Goal: Task Accomplishment & Management: Use online tool/utility

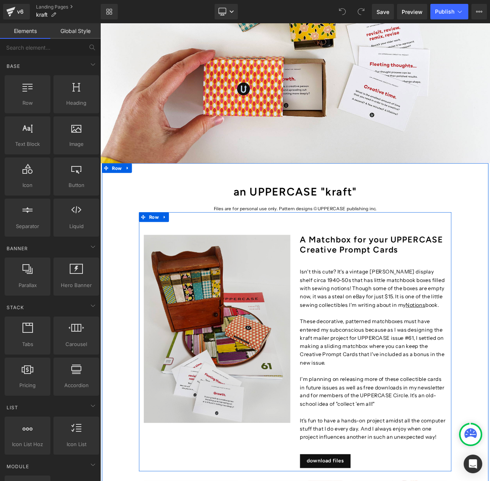
scroll to position [250, 0]
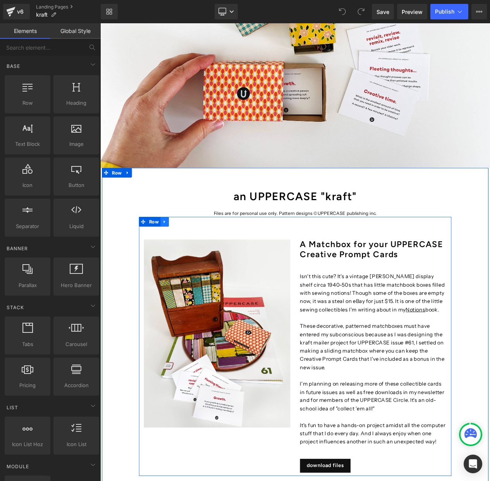
click at [179, 261] on icon at bounding box center [177, 262] width 5 height 6
click at [188, 259] on icon at bounding box center [187, 261] width 5 height 5
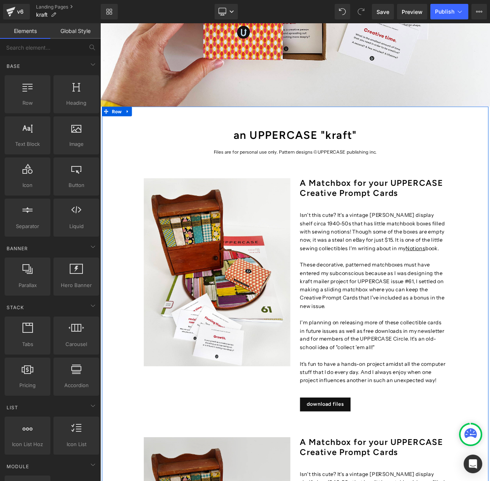
scroll to position [240, 0]
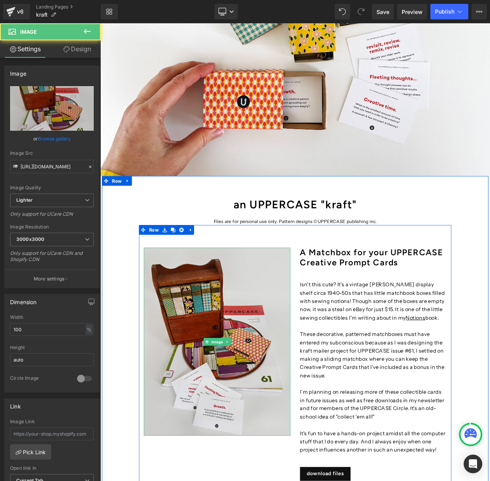
click at [208, 322] on img at bounding box center [241, 406] width 176 height 226
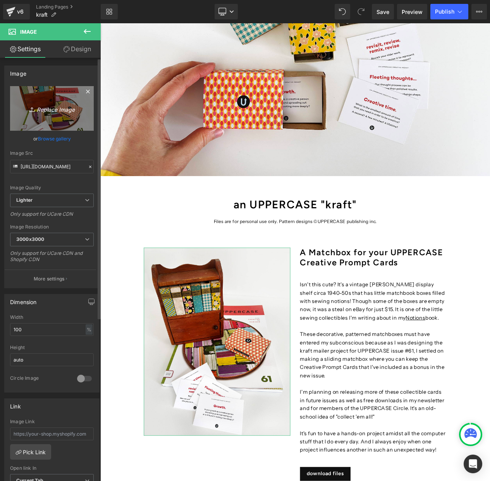
click at [50, 108] on icon "Replace Image" at bounding box center [52, 108] width 62 height 10
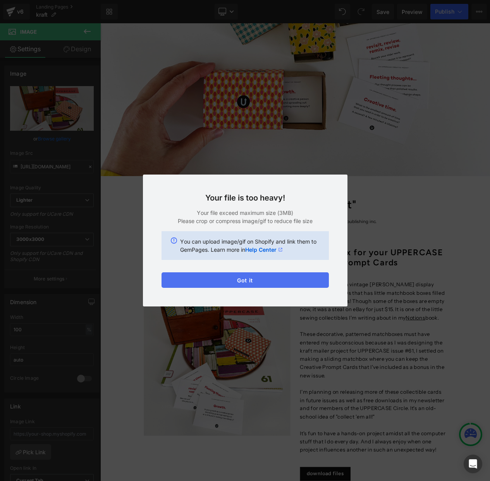
click at [252, 281] on button "Got it" at bounding box center [245, 280] width 167 height 16
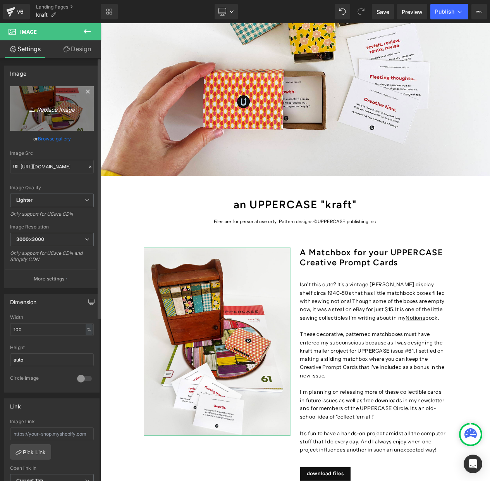
click at [48, 108] on icon "Replace Image" at bounding box center [52, 108] width 62 height 10
type input "C:\fakepath\kraft stencil project on mat newsletter.jpg"
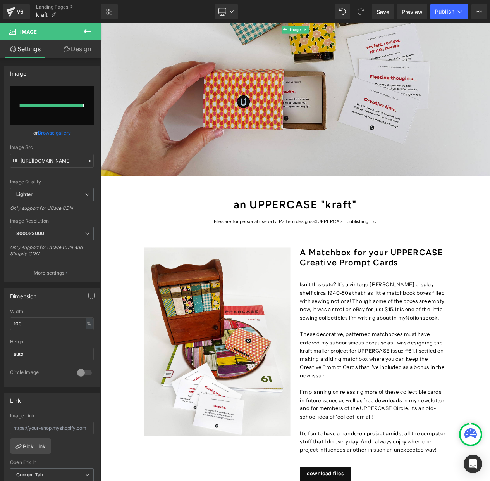
type input "[URL][DOMAIN_NAME]"
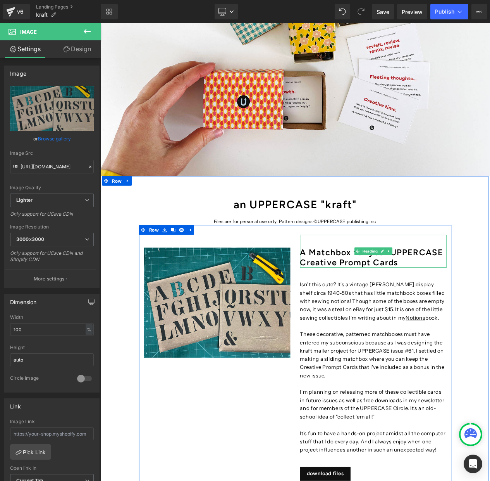
click at [410, 307] on h1 "A Matchbox for your UPPERCASE Creative Prompt Cards" at bounding box center [429, 305] width 176 height 24
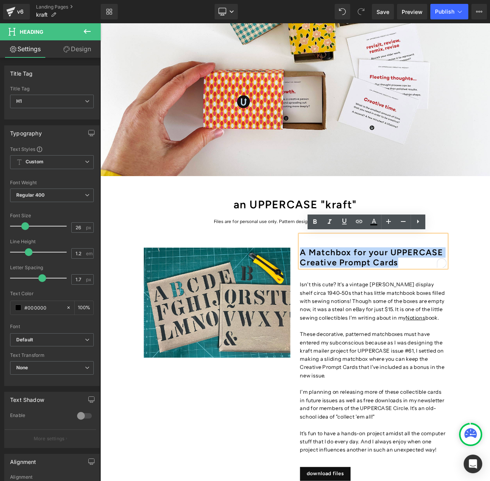
drag, startPoint x: 421, startPoint y: 306, endPoint x: 343, endPoint y: 296, distance: 78.6
click at [343, 296] on h1 "A Matchbox for your UPPERCASE Creative Prompt Cards" at bounding box center [429, 305] width 176 height 24
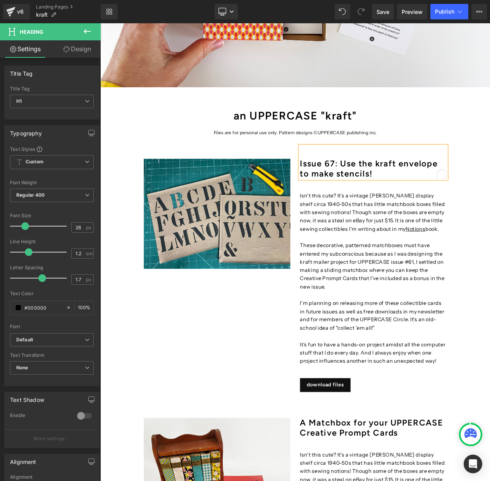
scroll to position [364, 0]
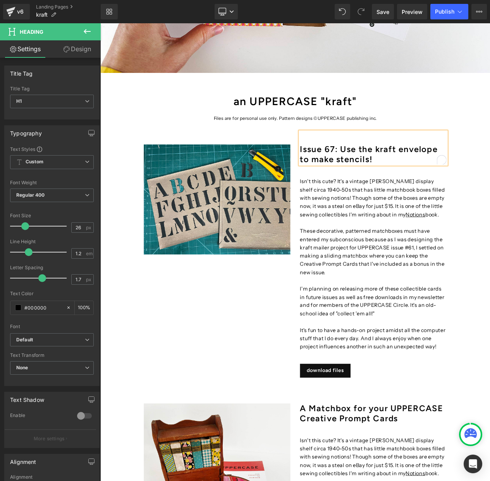
drag, startPoint x: 253, startPoint y: 322, endPoint x: 252, endPoint y: 317, distance: 5.1
click at [252, 319] on div "Image Issue 67: Use the kraft envelope to make stencils! Heading Isn't this cut…" at bounding box center [335, 297] width 376 height 311
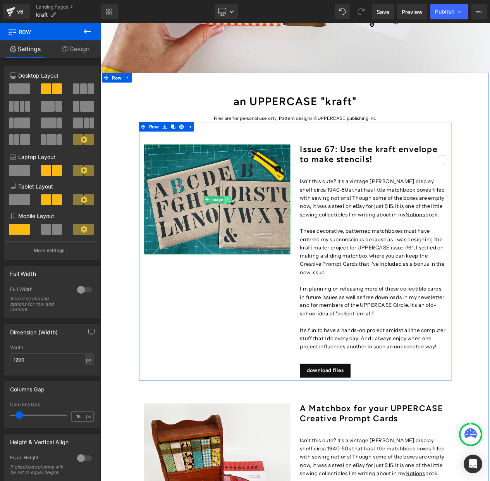
click at [253, 234] on icon at bounding box center [253, 235] width 4 height 5
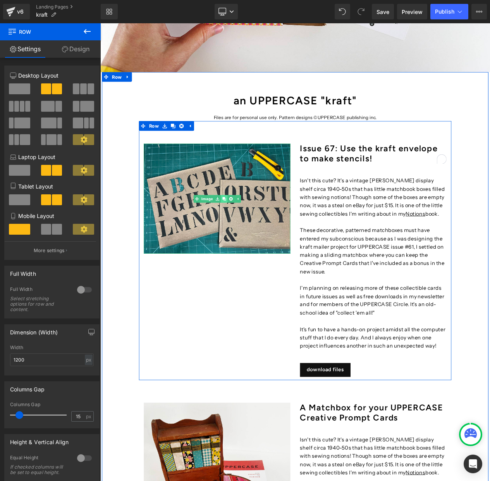
click at [250, 233] on icon at bounding box center [249, 234] width 4 height 4
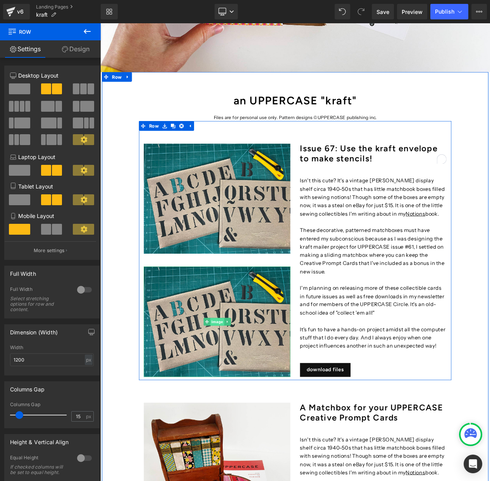
click at [239, 381] on span "Image" at bounding box center [241, 382] width 17 height 9
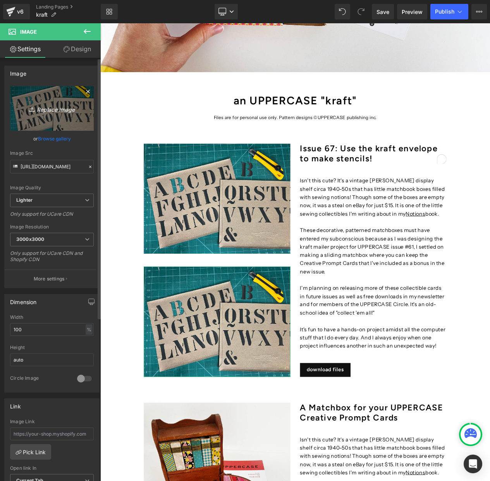
click at [50, 112] on icon "Replace Image" at bounding box center [52, 108] width 62 height 10
type input "C:\fakepath\Screenshot [DATE] 2.08.27 PM.png"
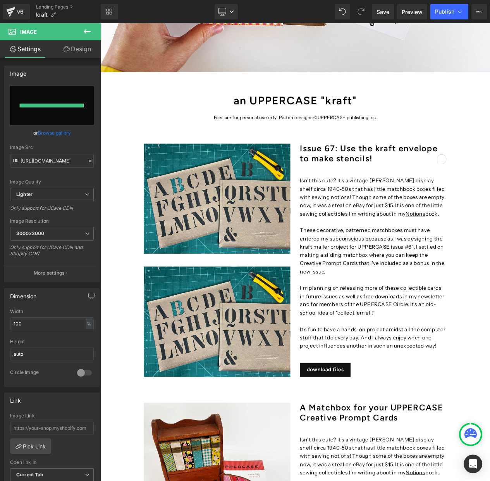
type input "[URL][DOMAIN_NAME]"
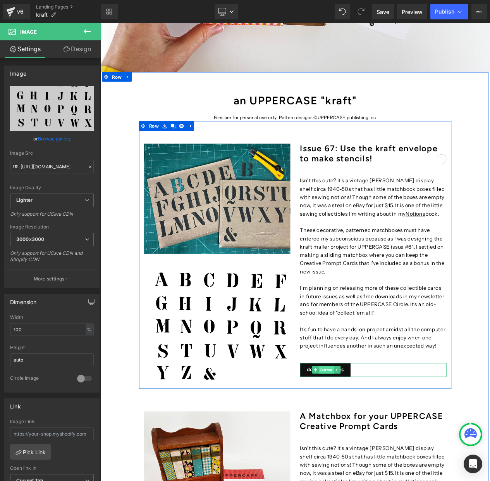
click at [372, 436] on span "Button" at bounding box center [373, 440] width 18 height 9
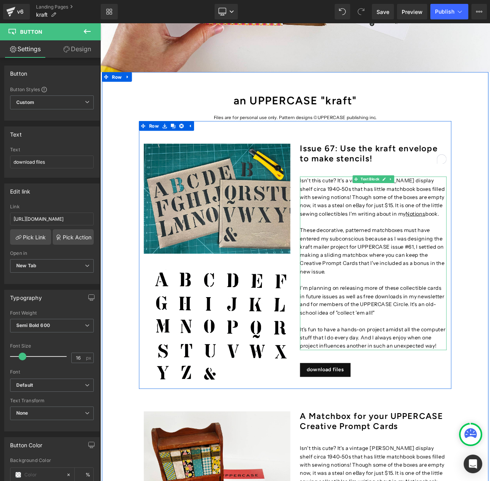
click at [443, 377] on p at bounding box center [429, 382] width 176 height 10
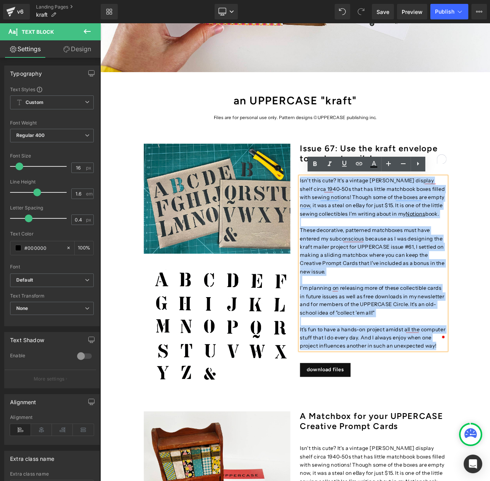
drag, startPoint x: 505, startPoint y: 400, endPoint x: 347, endPoint y: 218, distance: 240.7
click at [341, 211] on div "Isn't this cute? It's a vintage [PERSON_NAME] display shelf circa 1940-50s that…" at bounding box center [429, 312] width 176 height 208
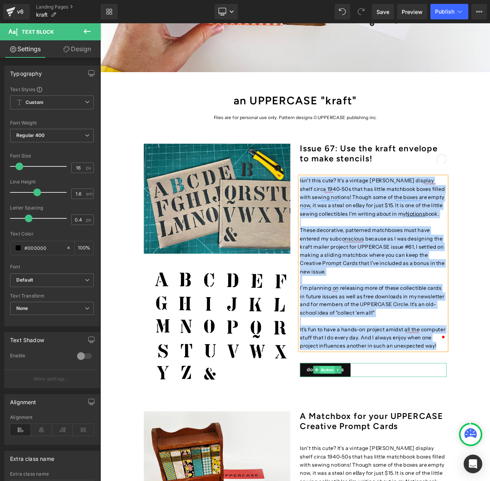
click at [372, 436] on span "Button" at bounding box center [373, 440] width 18 height 9
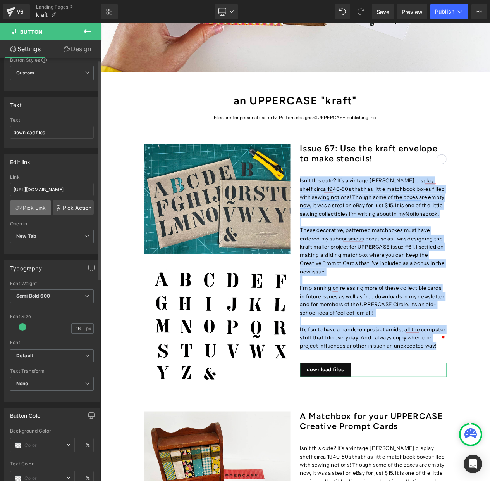
scroll to position [0, 0]
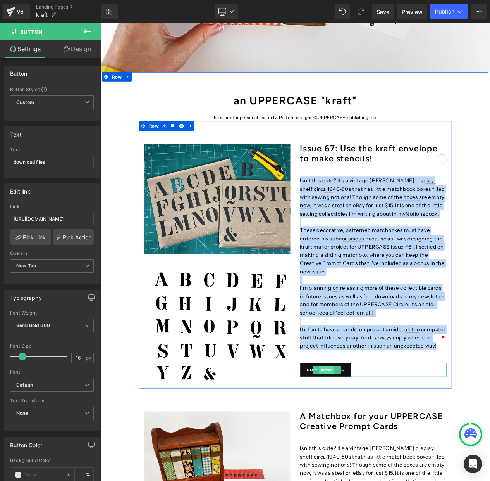
click at [369, 436] on span "Button" at bounding box center [373, 440] width 18 height 9
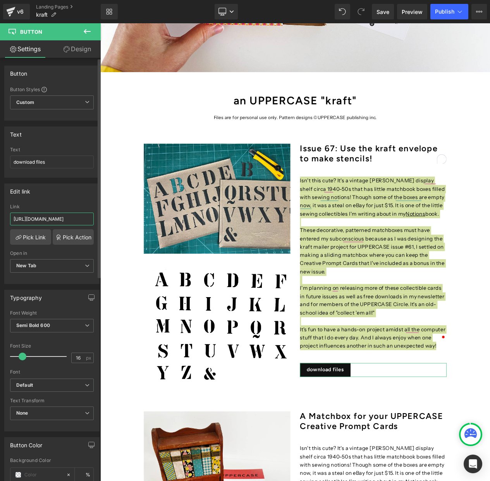
click at [57, 219] on input "[URL][DOMAIN_NAME]" at bounding box center [52, 218] width 84 height 13
type input "[URL][DOMAIN_NAME]"
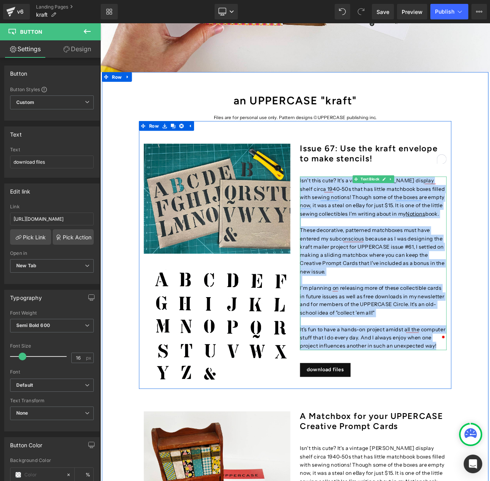
click at [403, 337] on p "I'm planning on releasing more of these collectible cards in future issues as w…" at bounding box center [429, 357] width 176 height 40
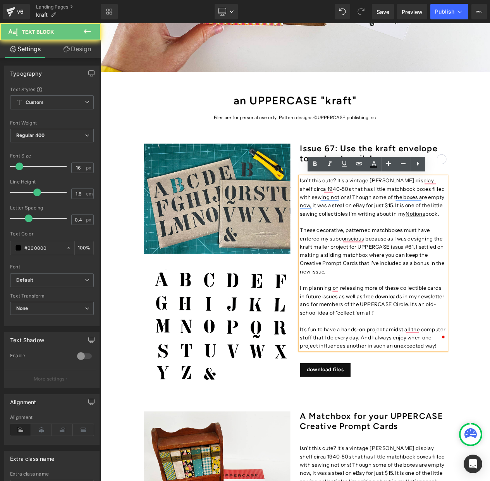
click at [391, 307] on p "These decorative, patterned matchboxes must have entered my subconscious becaus…" at bounding box center [429, 297] width 176 height 60
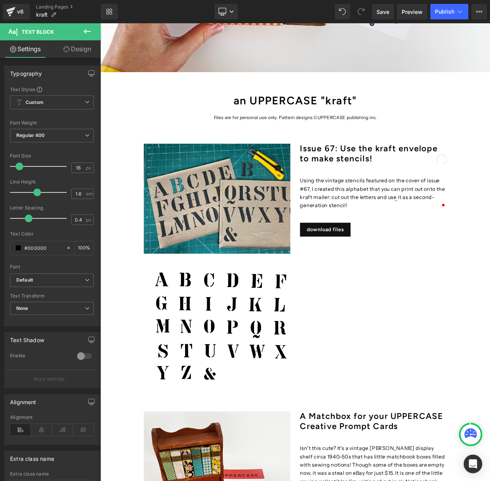
click at [86, 31] on icon at bounding box center [87, 31] width 9 height 9
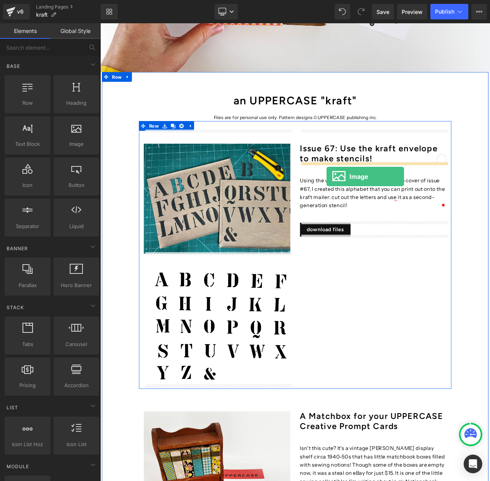
drag, startPoint x: 173, startPoint y: 158, endPoint x: 373, endPoint y: 207, distance: 206.0
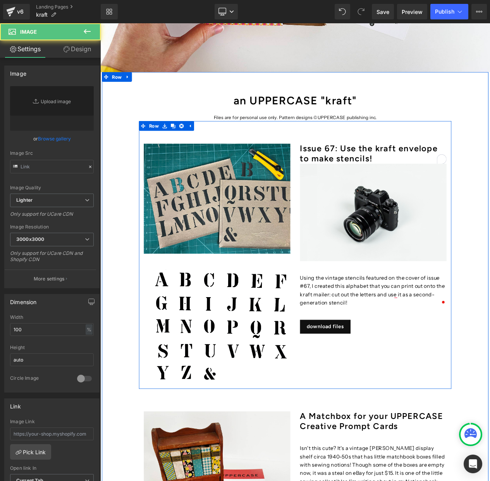
type input "//[DOMAIN_NAME][URL]"
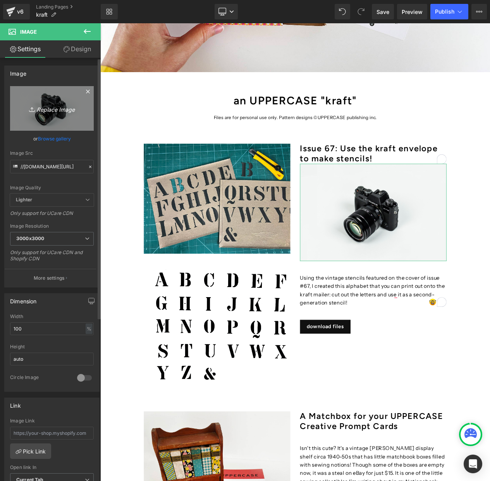
click at [52, 110] on icon "Replace Image" at bounding box center [52, 108] width 62 height 10
type input "C:\fakepath\COVER 67 front SF.jpg"
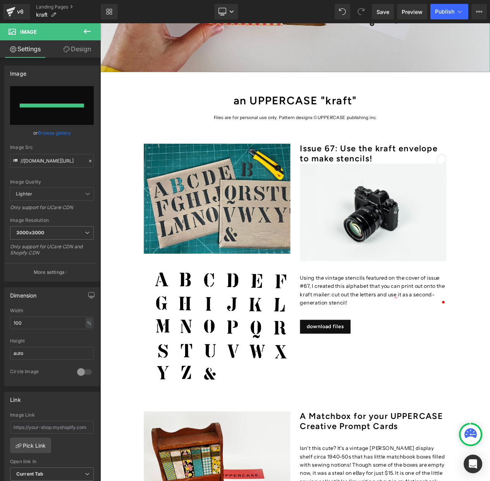
type input "[URL][DOMAIN_NAME]"
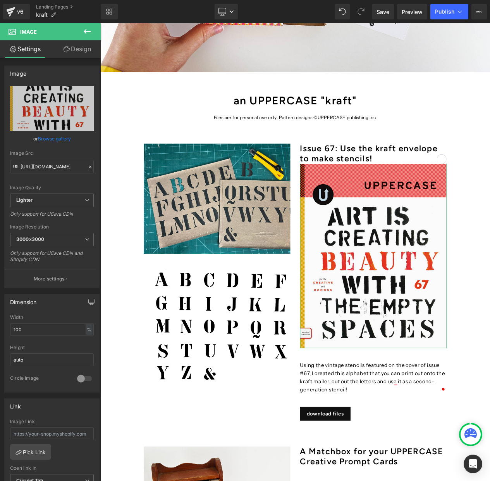
click at [74, 50] on link "Design" at bounding box center [77, 48] width 50 height 17
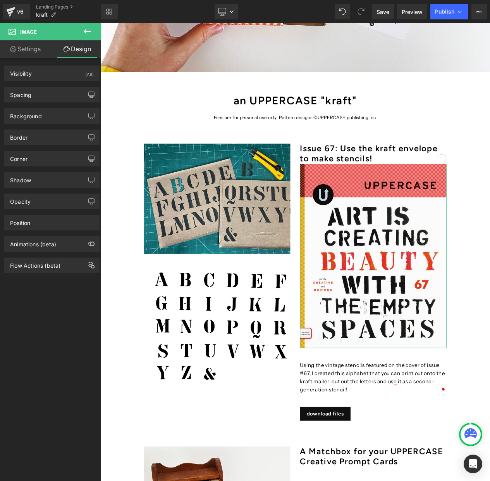
drag, startPoint x: 22, startPoint y: 90, endPoint x: 55, endPoint y: 104, distance: 36.3
click at [22, 90] on div "Spacing" at bounding box center [20, 92] width 21 height 11
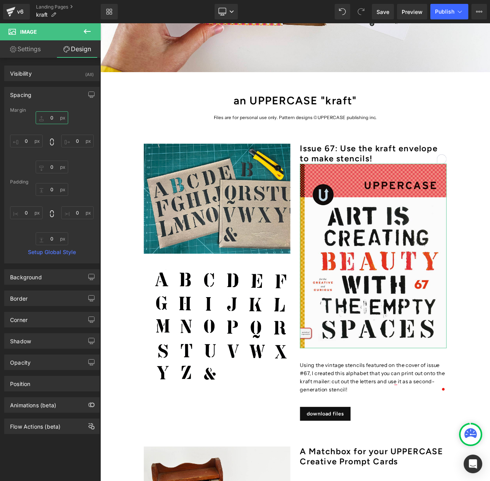
click at [50, 118] on input "0" at bounding box center [52, 117] width 33 height 13
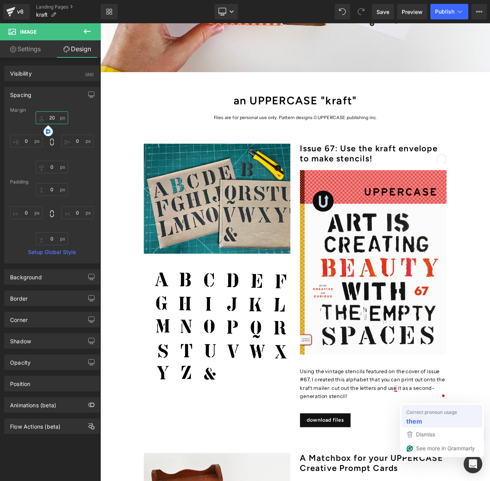
type input "20"
click at [415, 418] on strong "them" at bounding box center [415, 421] width 16 height 10
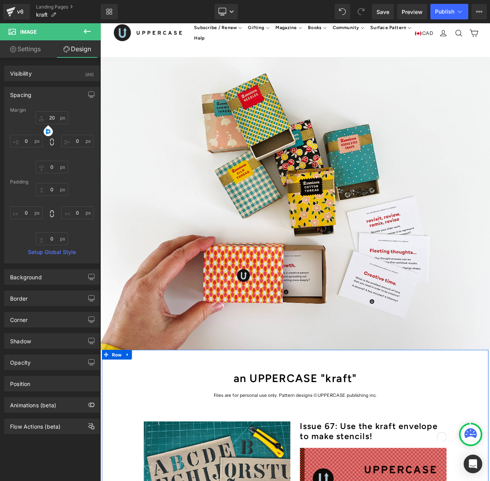
scroll to position [0, 0]
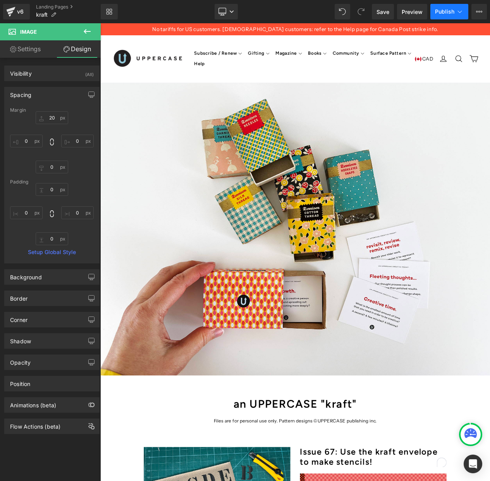
click at [444, 11] on span "Publish" at bounding box center [444, 12] width 19 height 6
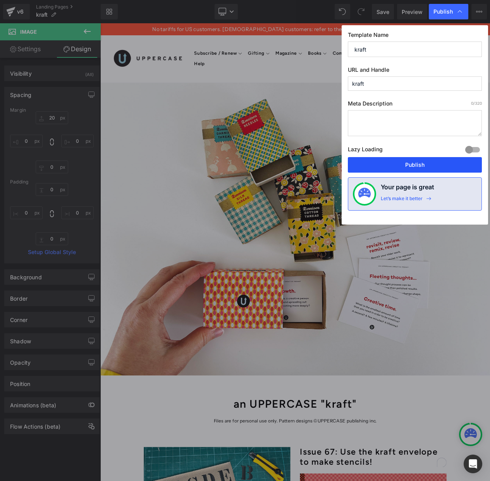
click at [420, 166] on button "Publish" at bounding box center [415, 165] width 134 height 16
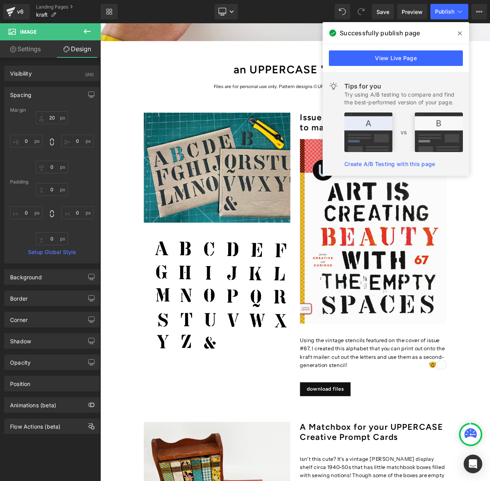
scroll to position [405, 0]
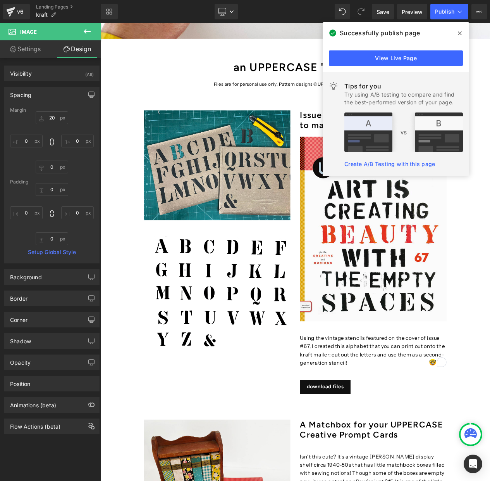
click at [459, 442] on div "Issue 67: Use the kraft envelope to make stencils! Heading Image Using the vint…" at bounding box center [429, 290] width 188 height 356
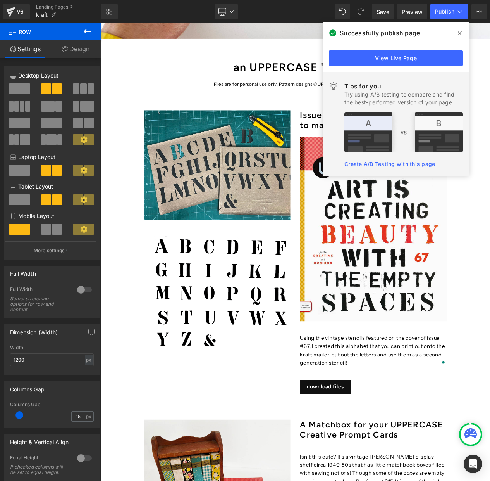
click at [459, 33] on icon at bounding box center [460, 33] width 4 height 4
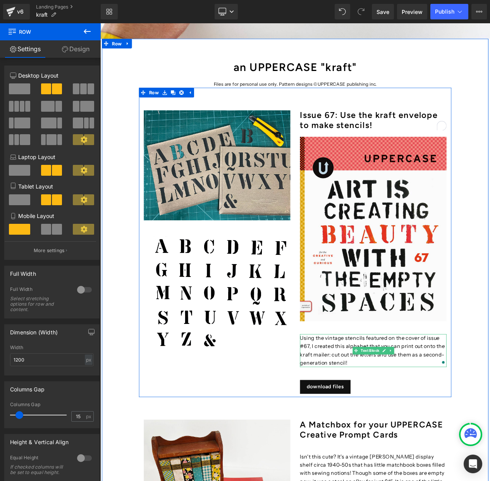
click at [407, 428] on p "Using the vintage stencils featured on the cover of issue #67, I created this a…" at bounding box center [429, 417] width 176 height 40
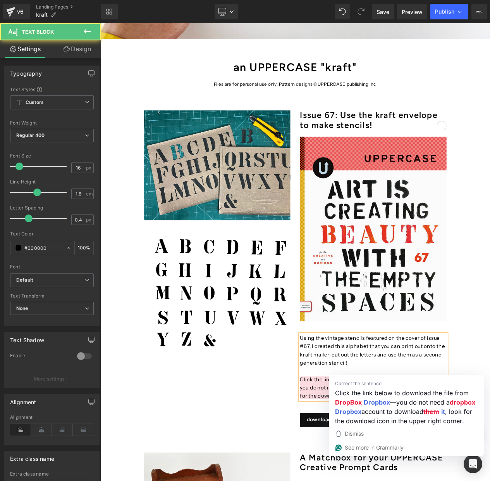
drag, startPoint x: 372, startPoint y: 471, endPoint x: 438, endPoint y: 417, distance: 84.9
click at [372, 471] on p "Click the link below to download the file from DropBox—you do not need a dropbo…" at bounding box center [429, 462] width 176 height 30
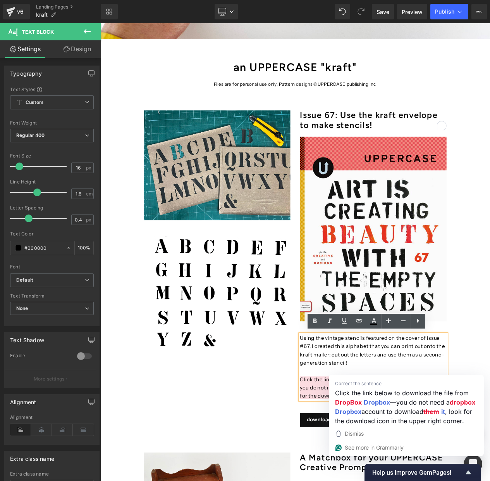
click at [415, 434] on p "Using the vintage stencils featured on the cover of issue #67, I created this a…" at bounding box center [429, 417] width 176 height 40
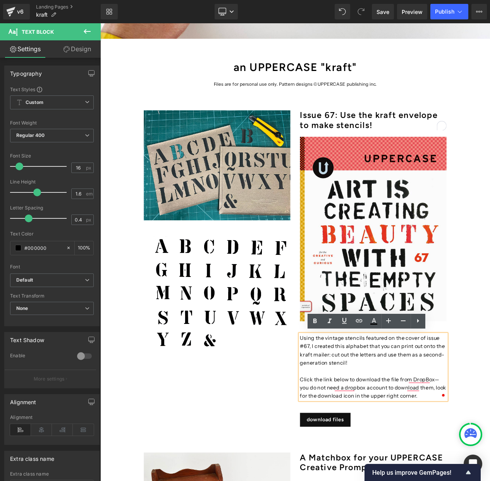
click at [393, 469] on p "Click the link below to download the file from DropBox—you do not need a dropbo…" at bounding box center [429, 462] width 176 height 30
drag, startPoint x: 487, startPoint y: 459, endPoint x: 505, endPoint y: 449, distance: 20.5
click at [490, 449] on p "Click the link below to download the file from DropBox—you do not need a dropbo…" at bounding box center [429, 462] width 176 height 30
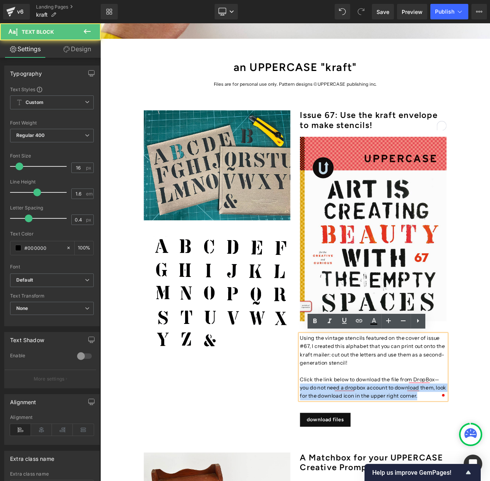
drag, startPoint x: 497, startPoint y: 454, endPoint x: 489, endPoint y: 468, distance: 16.3
click at [489, 468] on p "Click the link below to download the file from DropBox—you do not need a dropbo…" at bounding box center [429, 462] width 176 height 30
click at [490, 469] on p "Click the link below to download the file from DropBox— you do not need a dropb…" at bounding box center [429, 462] width 176 height 30
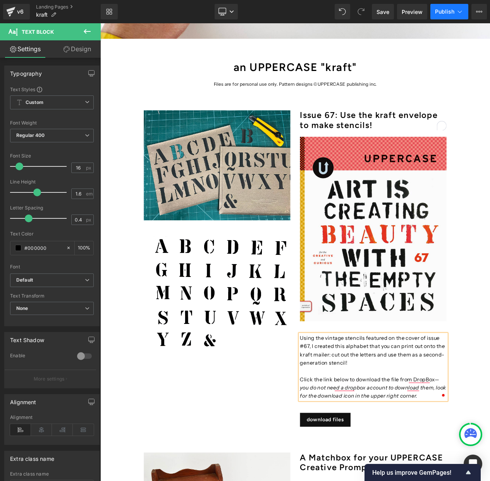
click at [446, 13] on span "Publish" at bounding box center [444, 12] width 19 height 6
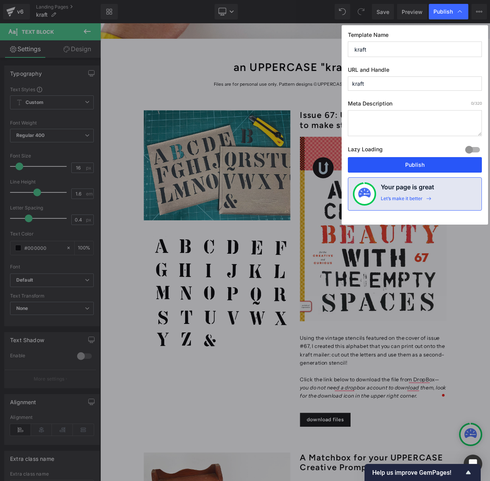
click at [411, 165] on button "Publish" at bounding box center [415, 165] width 134 height 16
